Goal: Check status: Check status

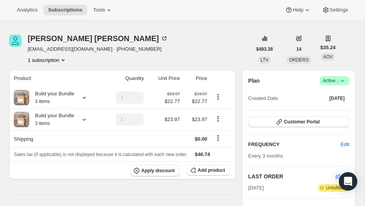
scroll to position [22, 0]
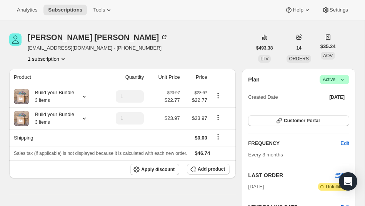
click at [61, 58] on icon "Product actions" at bounding box center [63, 59] width 8 height 8
click at [49, 74] on span "18505826480 Info Current" at bounding box center [47, 73] width 53 height 6
click at [43, 74] on span "18505826480 Info Current" at bounding box center [47, 73] width 53 height 6
click at [295, 121] on span "Customer Portal" at bounding box center [301, 121] width 36 height 6
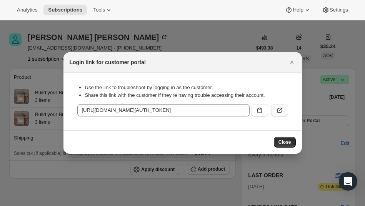
click at [280, 110] on icon ":rcf:" at bounding box center [279, 109] width 3 height 3
click at [284, 142] on span "Close" at bounding box center [284, 142] width 13 height 6
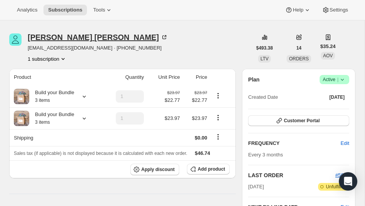
click at [54, 38] on div "[PERSON_NAME]" at bounding box center [98, 37] width 140 height 8
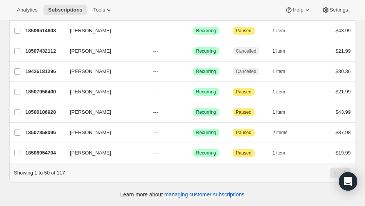
scroll to position [938, 0]
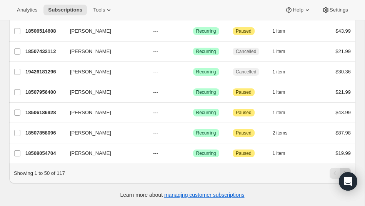
click at [345, 171] on icon "Next" at bounding box center [345, 173] width 8 height 8
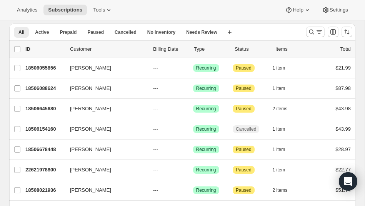
scroll to position [0, 0]
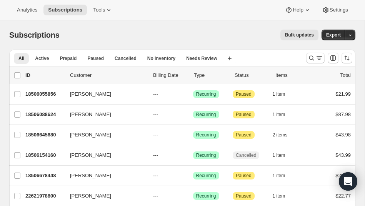
click at [241, 77] on p "Status" at bounding box center [251, 75] width 35 height 8
click at [244, 75] on p "Status" at bounding box center [251, 75] width 35 height 8
click at [117, 58] on span "Cancelled" at bounding box center [125, 58] width 22 height 6
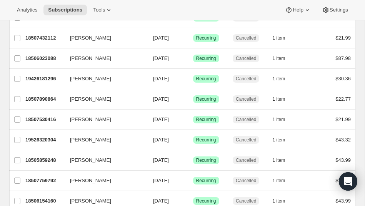
scroll to position [183, 0]
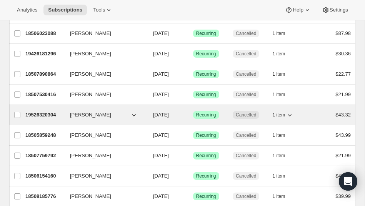
click at [87, 116] on span "[PERSON_NAME]" at bounding box center [90, 115] width 41 height 8
click at [134, 115] on icon "button" at bounding box center [134, 115] width 8 height 8
click at [45, 114] on p "19526320304" at bounding box center [44, 115] width 38 height 8
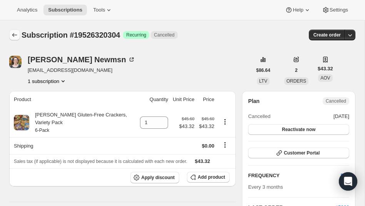
click at [14, 36] on icon "Subscriptions" at bounding box center [15, 35] width 8 height 8
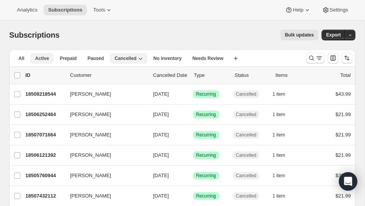
click at [43, 59] on span "Active" at bounding box center [42, 58] width 14 height 6
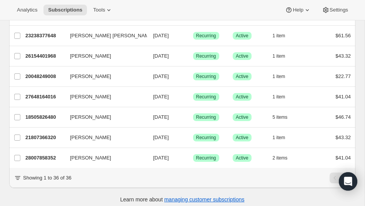
scroll to position [650, 0]
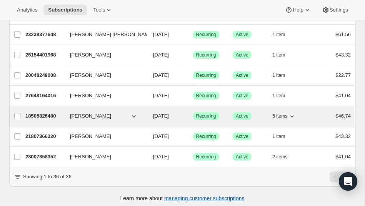
click at [49, 116] on p "18505826480" at bounding box center [44, 116] width 38 height 8
